Goal: Transaction & Acquisition: Purchase product/service

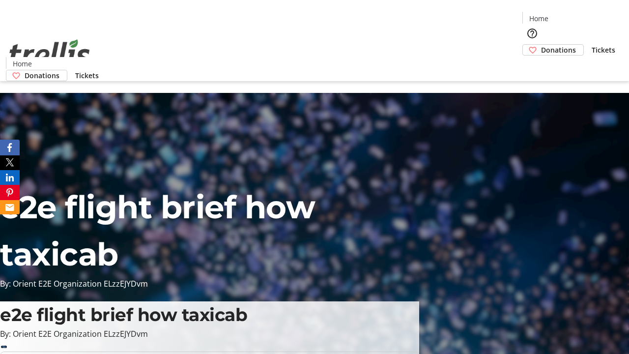
click at [541, 45] on span "Donations" at bounding box center [558, 50] width 35 height 10
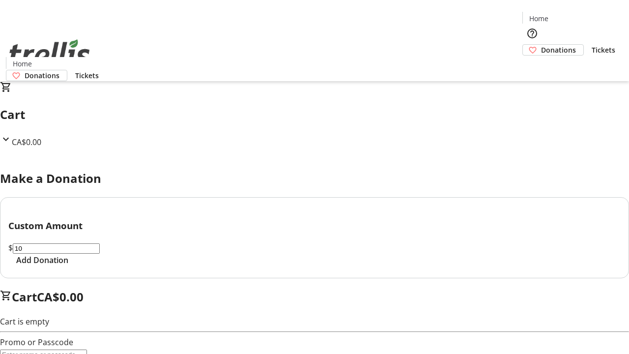
click at [68, 266] on span "Add Donation" at bounding box center [42, 260] width 52 height 12
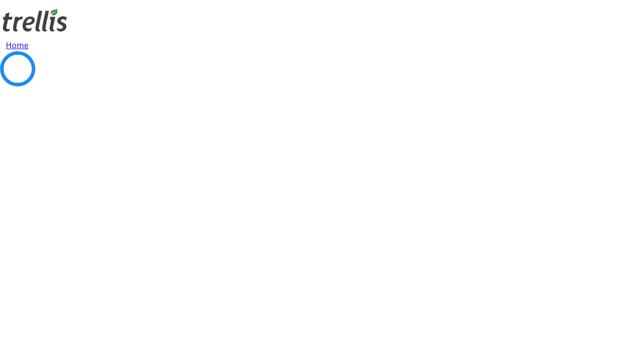
select select "CA"
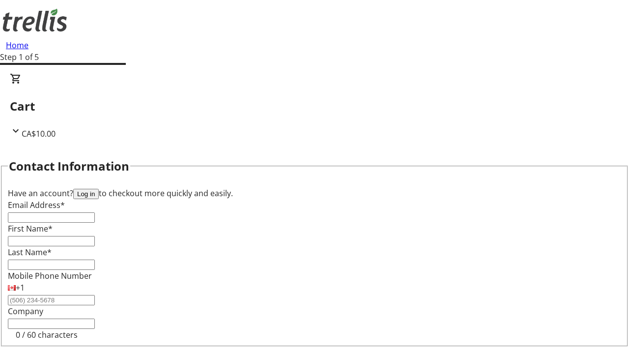
click at [99, 189] on button "Log in" at bounding box center [86, 194] width 26 height 10
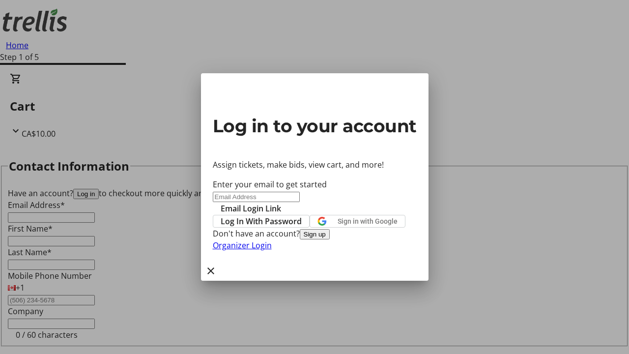
click at [330, 239] on button "Sign up" at bounding box center [315, 234] width 30 height 10
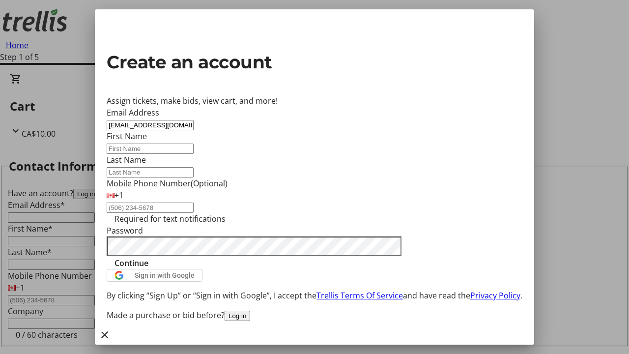
type input "[EMAIL_ADDRESS][DOMAIN_NAME]"
type input "Shayne"
type input "[PERSON_NAME]"
click at [148, 269] on span "Continue" at bounding box center [131, 263] width 34 height 12
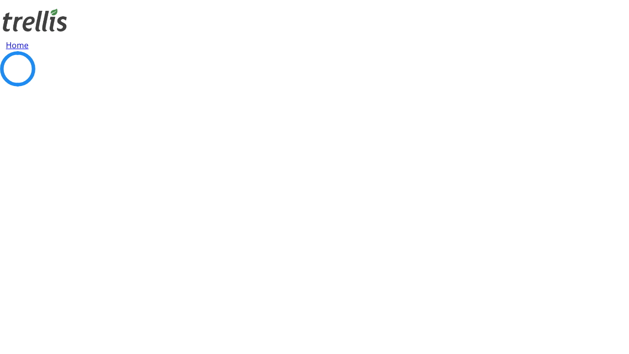
select select "CA"
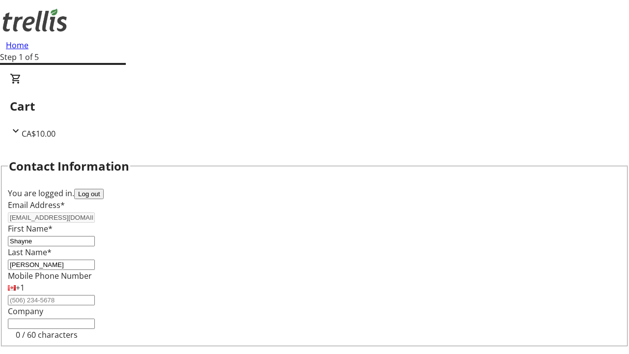
select select "CA"
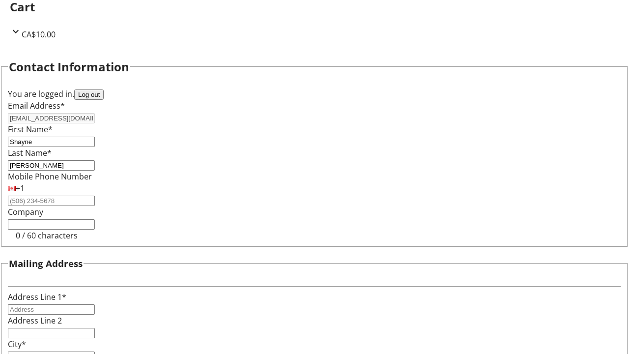
select select "BC"
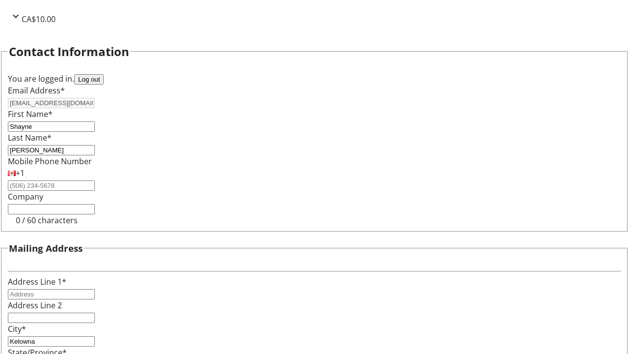
type input "Kelowna"
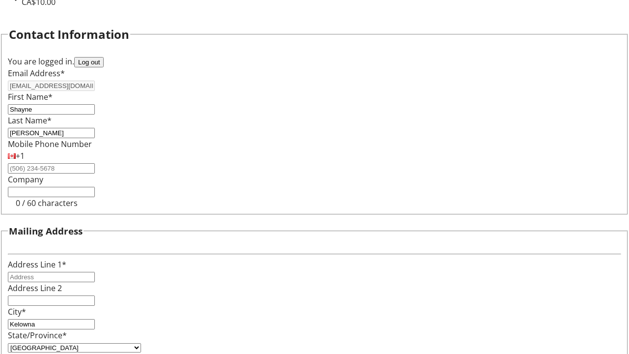
type input "V1Y 0C2"
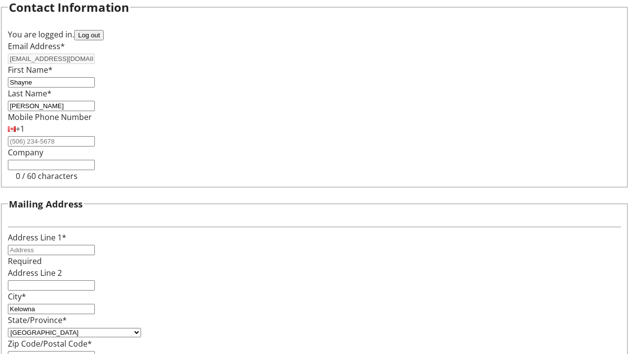
scroll to position [160, 0]
